Goal: Task Accomplishment & Management: Manage account settings

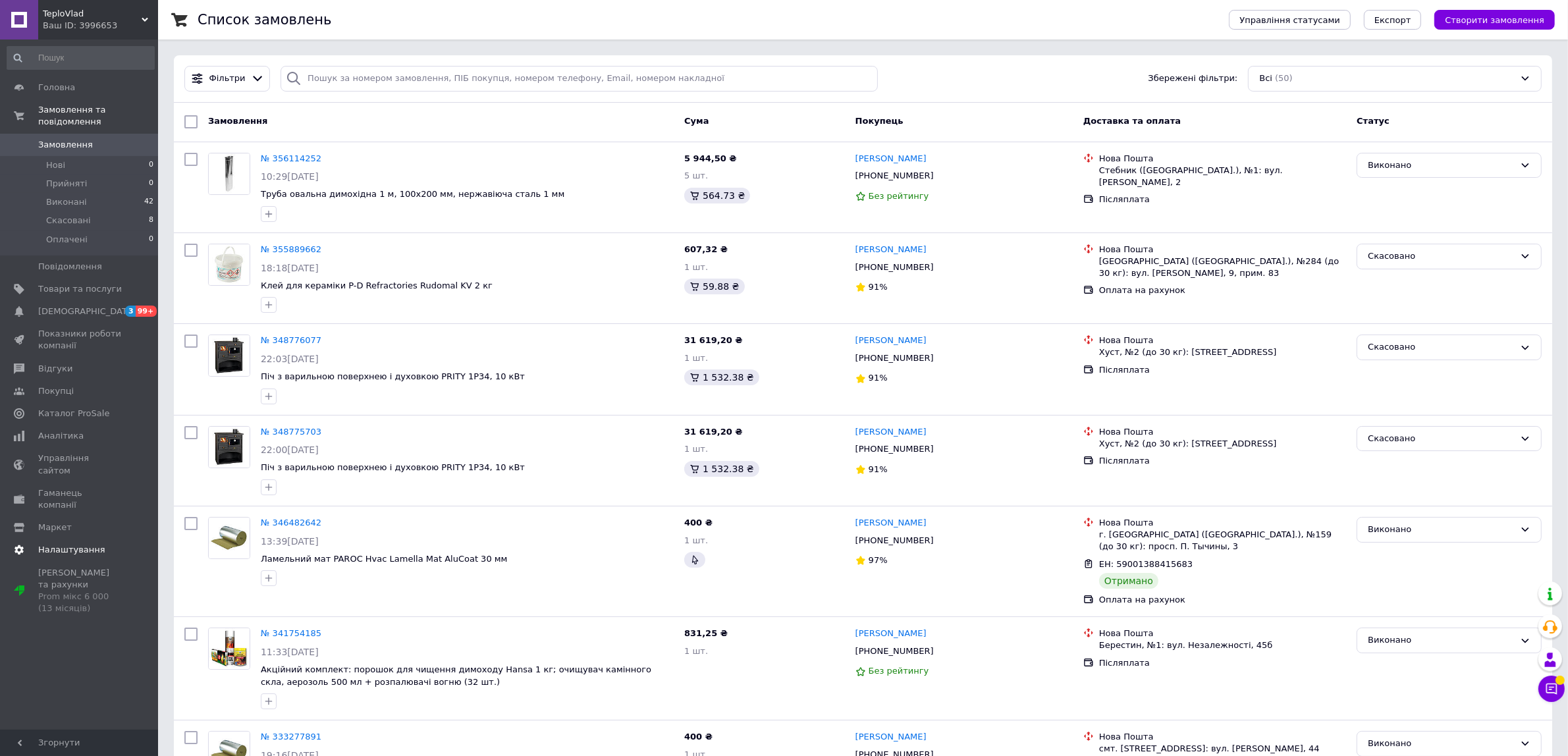
click at [60, 544] on span "Налаштування" at bounding box center [71, 550] width 67 height 12
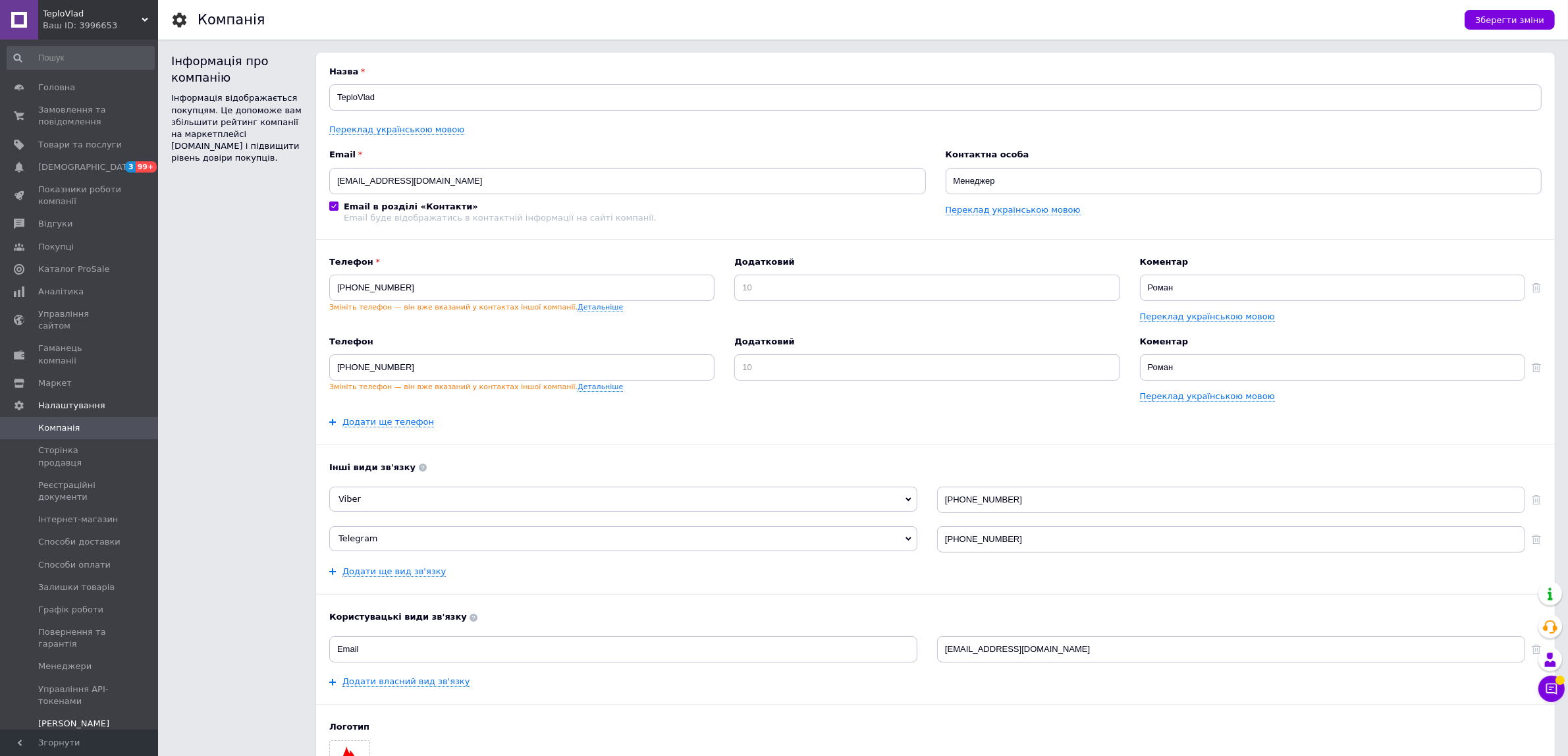
click at [61, 718] on span "[PERSON_NAME] та рахунки Prom мікс 6 000 (13 місяців)" at bounding box center [80, 742] width 84 height 48
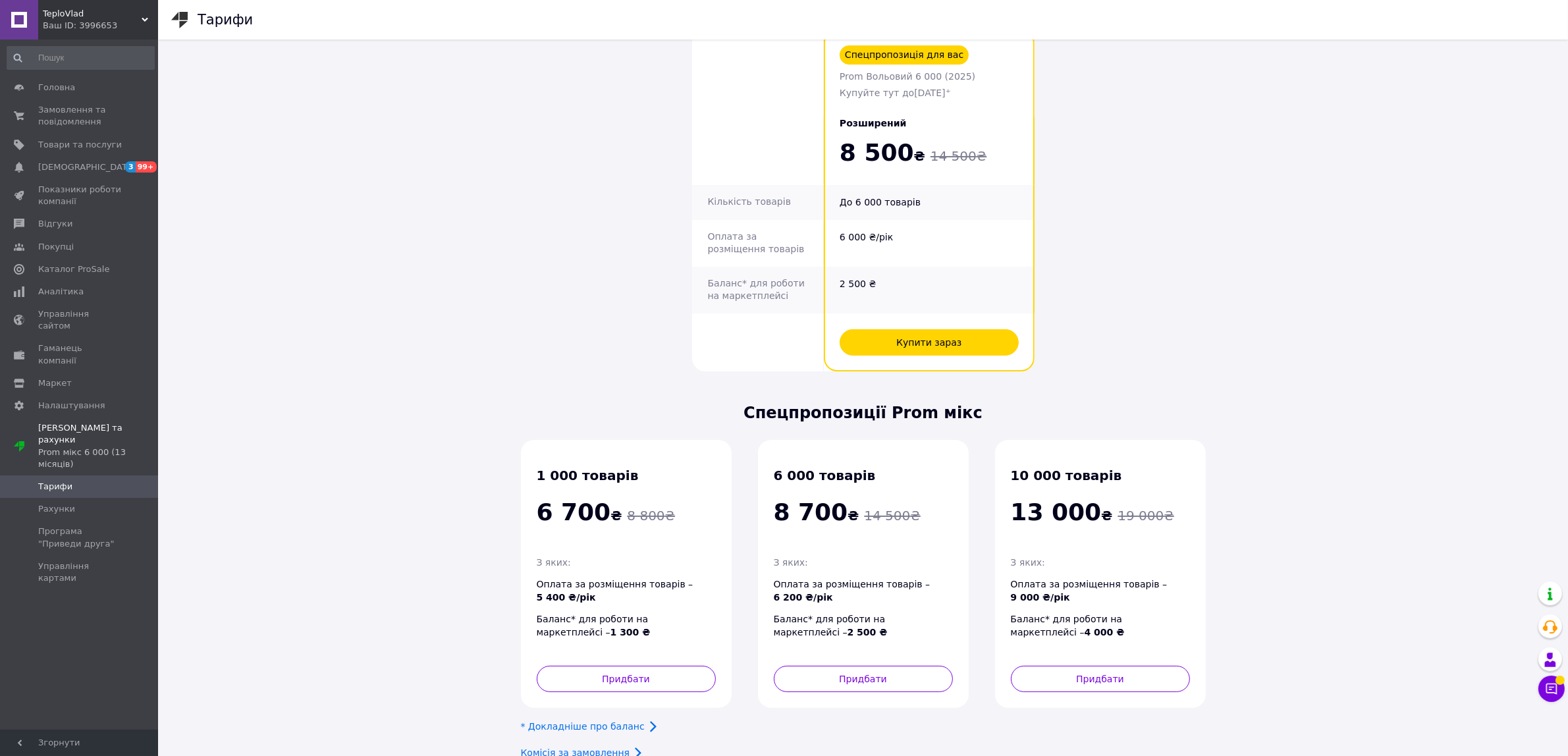
scroll to position [247, 0]
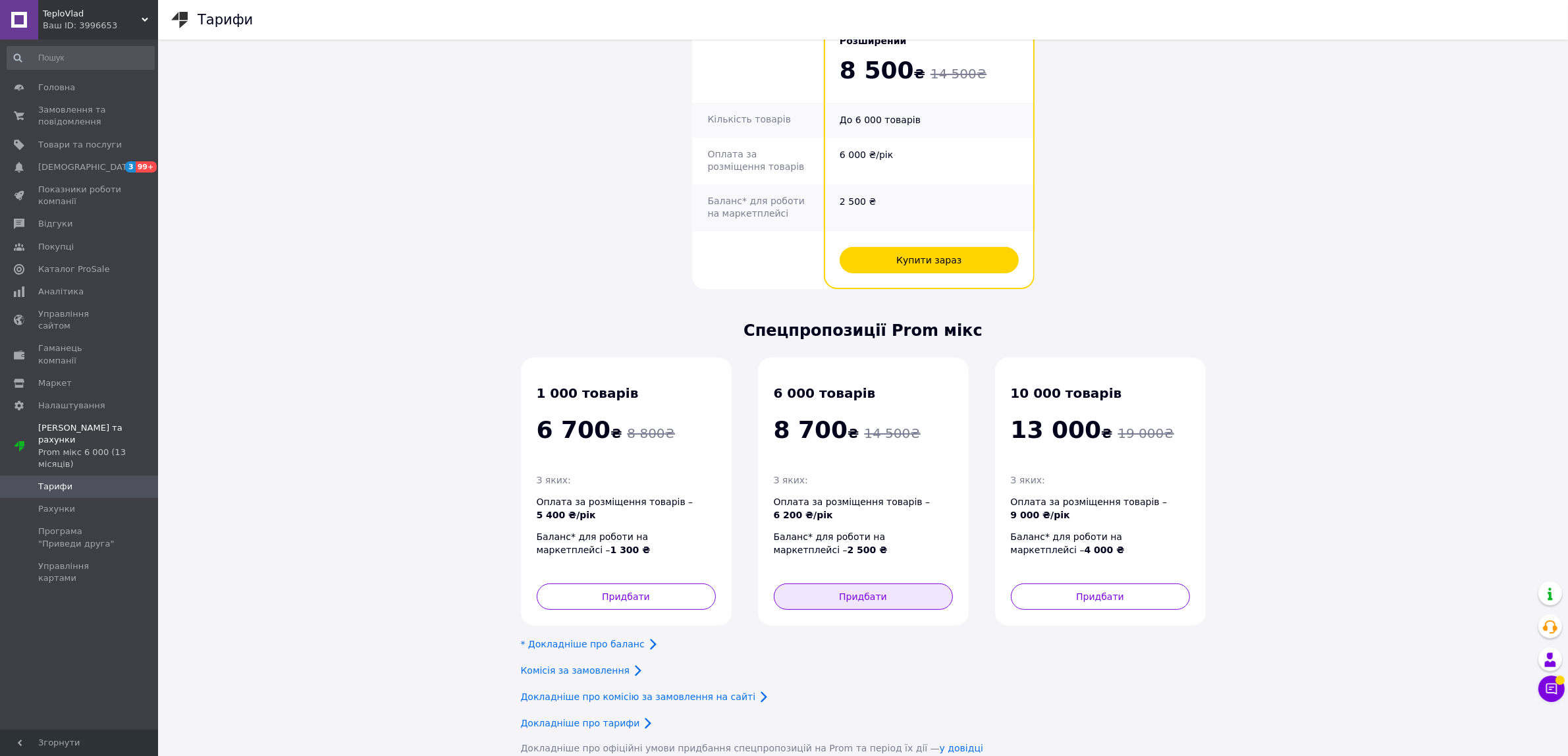
click at [848, 584] on button "Придбати" at bounding box center [863, 597] width 179 height 26
click at [50, 504] on span "Рахунки" at bounding box center [56, 509] width 37 height 12
